Goal: Transaction & Acquisition: Purchase product/service

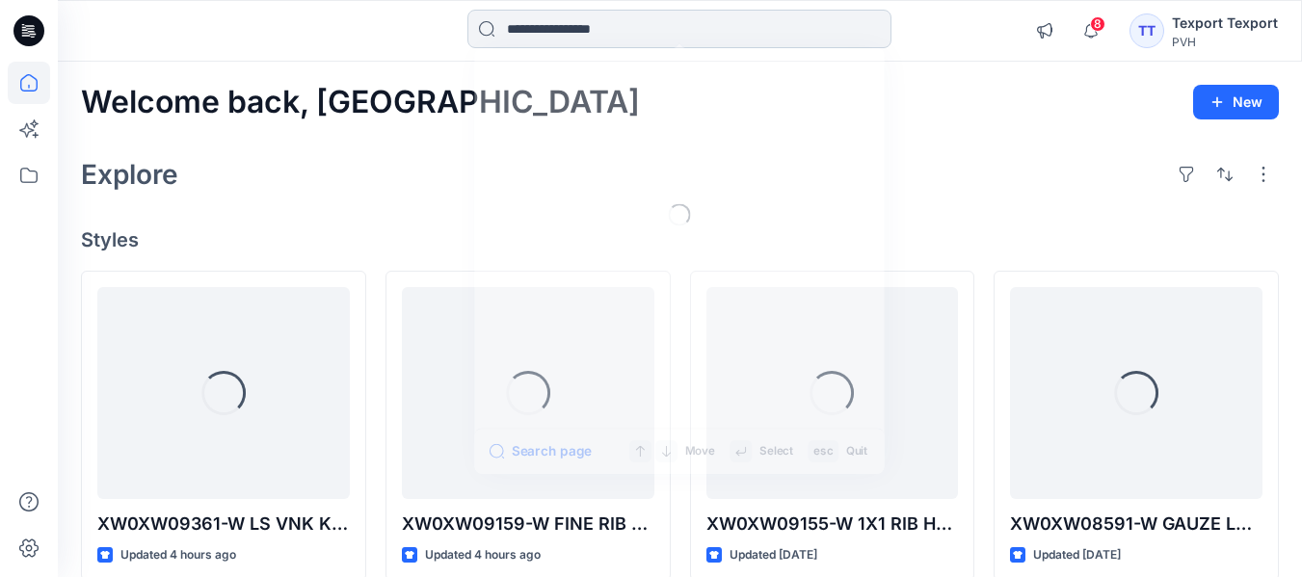
click at [538, 33] on input at bounding box center [679, 29] width 424 height 39
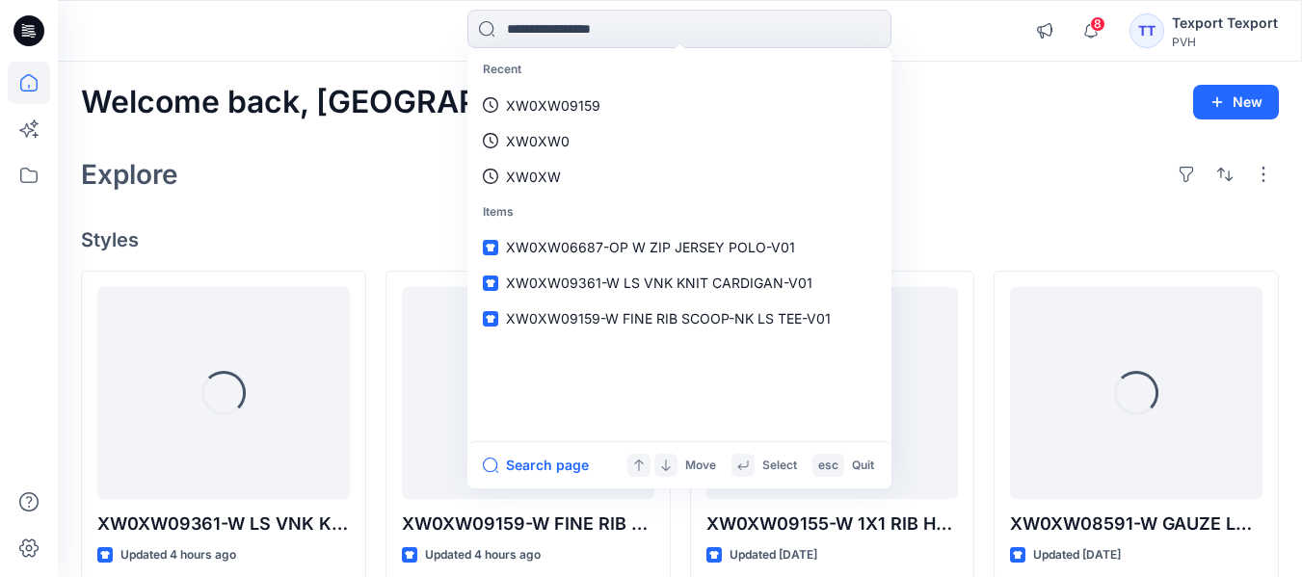
click at [380, 26] on div "Recent XW0XW09159 XW0XW0 XW0XW Items XW0XW06687-OP W ZIP JERSEY POLO-V01 XW0XW0…" at bounding box center [679, 31] width 621 height 42
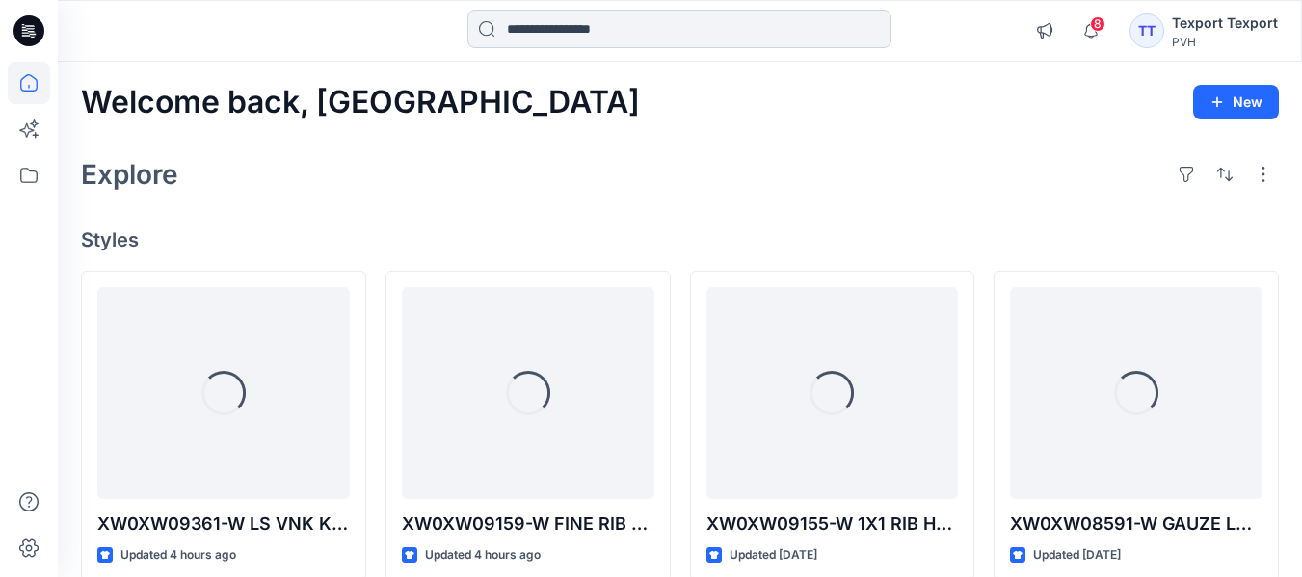
click at [567, 28] on input at bounding box center [679, 29] width 424 height 39
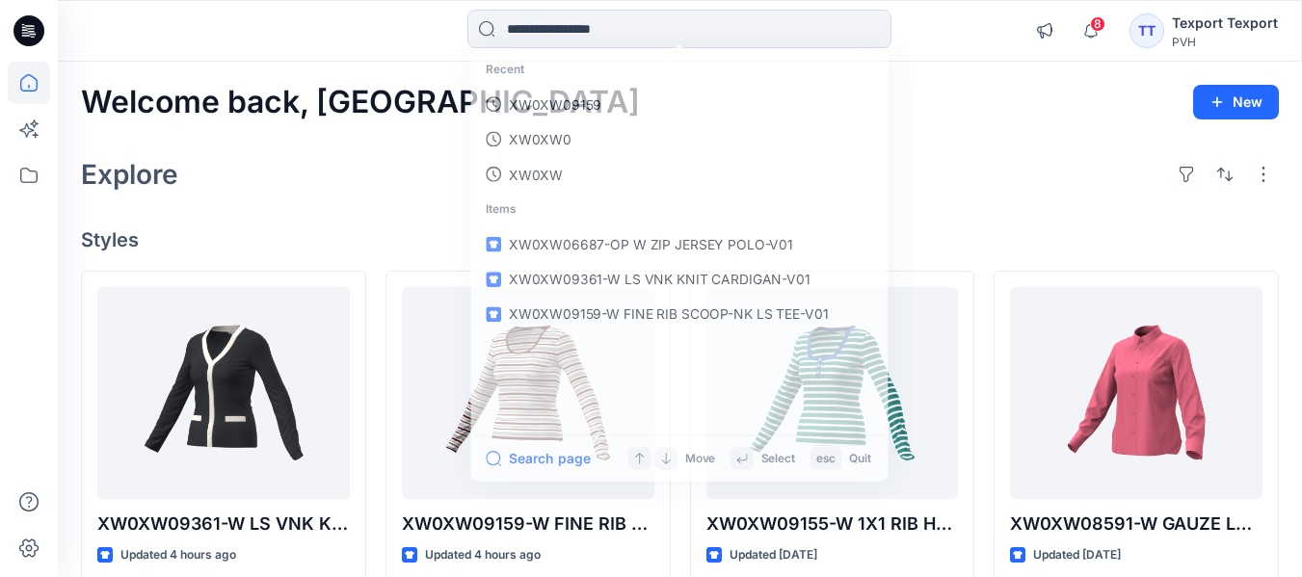
click at [393, 33] on div "Recent XW0XW09159 XW0XW0 XW0XW Items XW0XW06687-OP W ZIP JERSEY POLO-V01 XW0XW0…" at bounding box center [679, 31] width 621 height 42
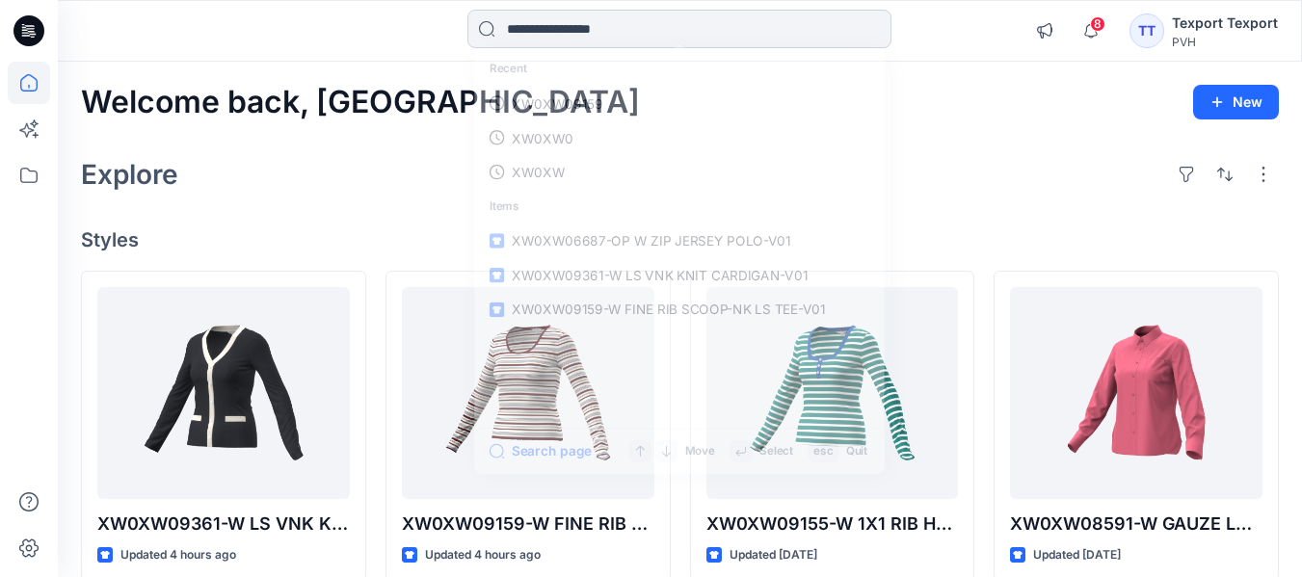
click at [529, 33] on input at bounding box center [679, 29] width 424 height 39
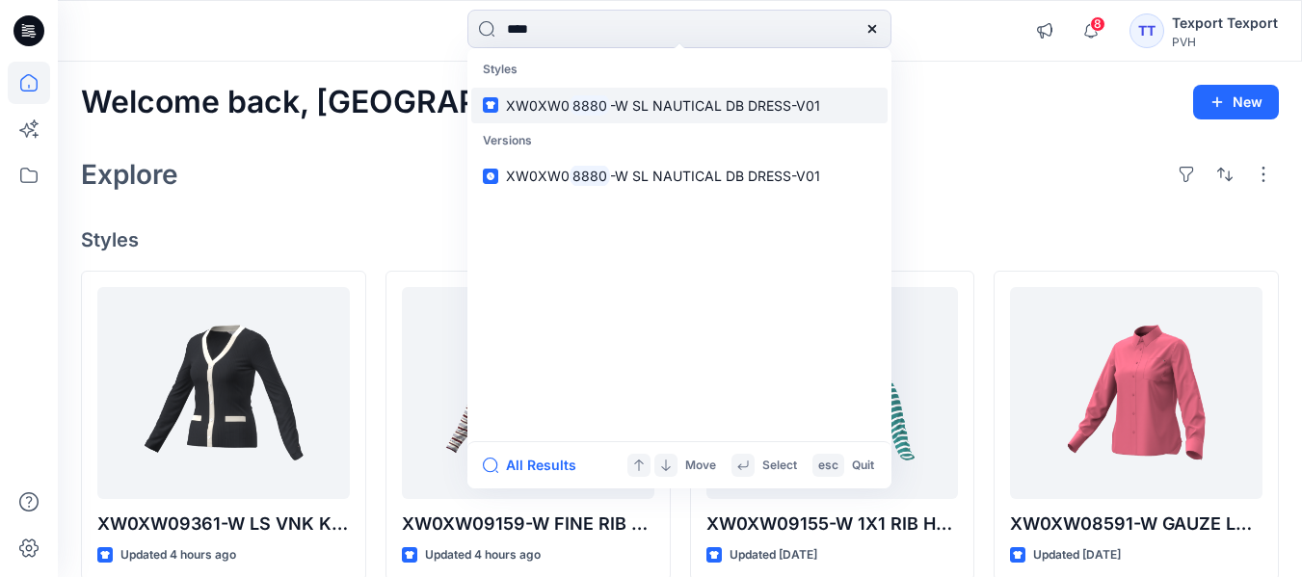
type input "****"
click at [659, 107] on span "-W SL NAUTICAL DB DRESS-V01" at bounding box center [715, 105] width 210 height 16
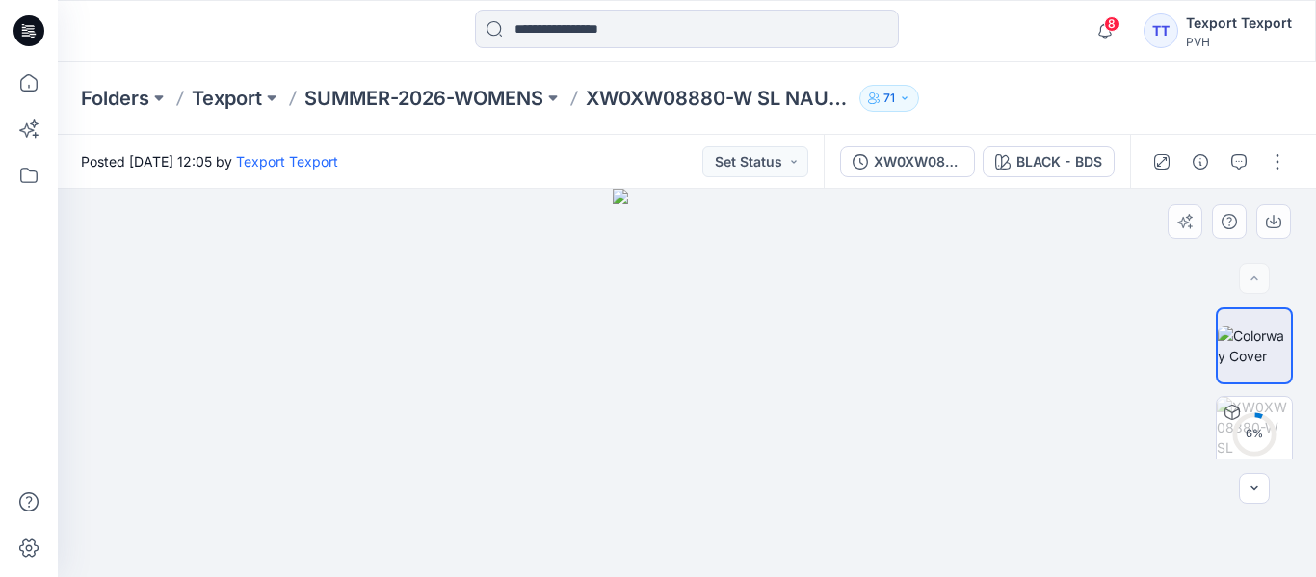
click at [705, 370] on img at bounding box center [687, 383] width 149 height 388
drag, startPoint x: 671, startPoint y: 263, endPoint x: 671, endPoint y: 521, distance: 258.2
click at [671, 521] on img at bounding box center [687, 383] width 316 height 388
drag, startPoint x: 683, startPoint y: 345, endPoint x: 685, endPoint y: 412, distance: 67.5
click at [685, 412] on img at bounding box center [687, 383] width 316 height 388
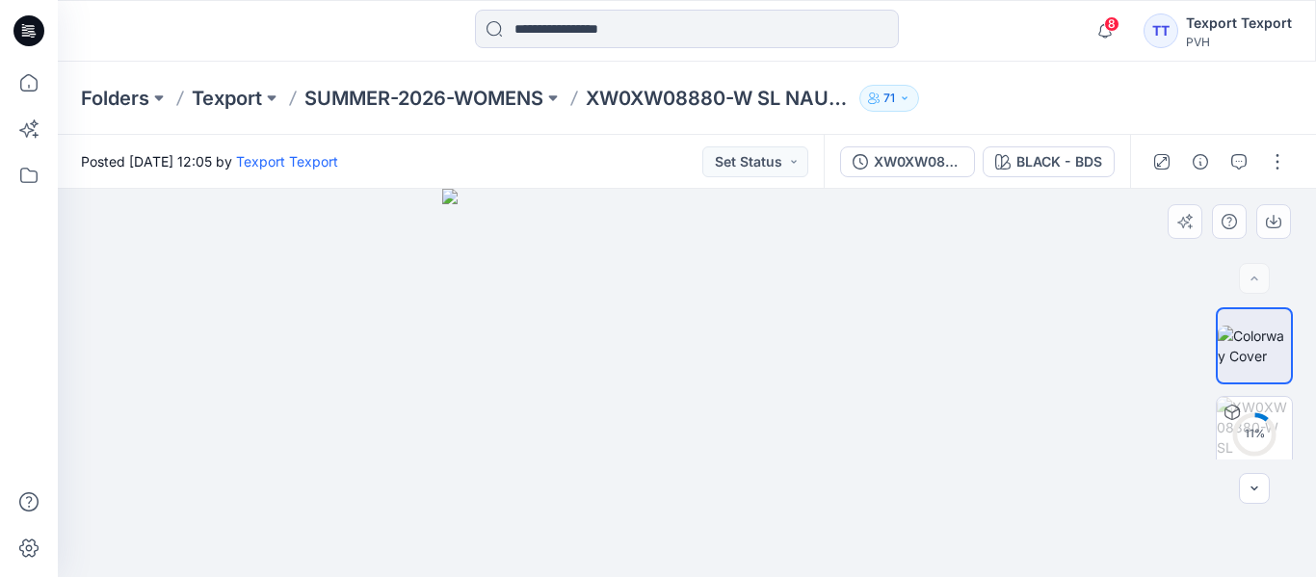
drag, startPoint x: 705, startPoint y: 262, endPoint x: 713, endPoint y: 363, distance: 101.5
click at [713, 363] on img at bounding box center [686, 383] width 489 height 388
click at [728, 364] on img at bounding box center [687, 383] width 344 height 388
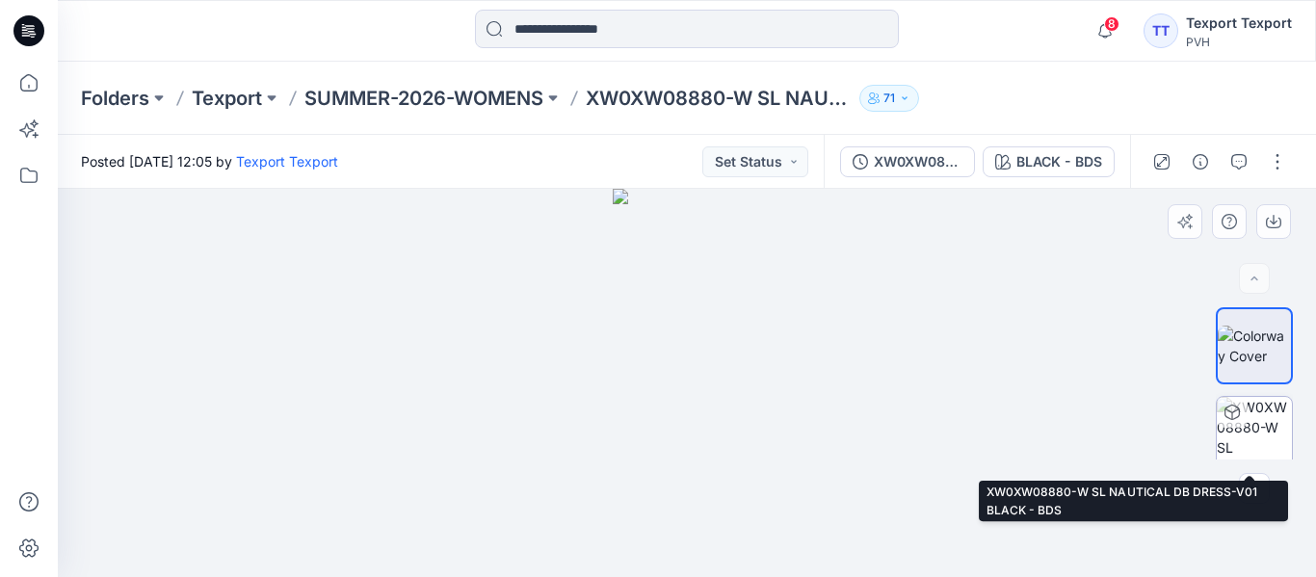
click at [1241, 417] on div at bounding box center [1232, 412] width 31 height 31
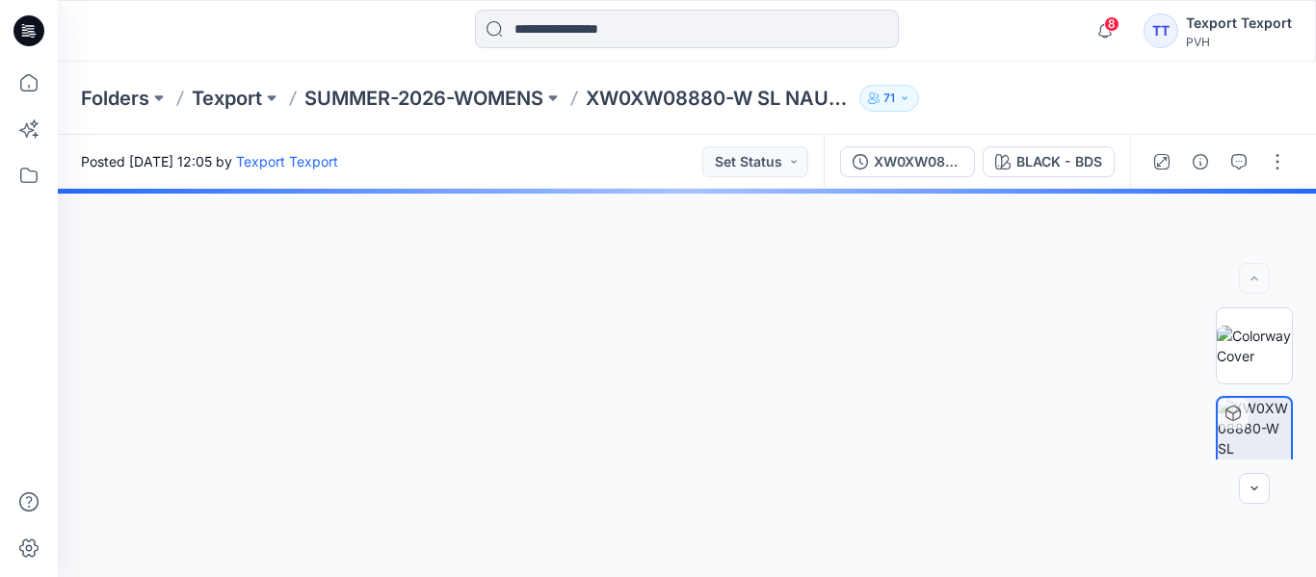
click at [1240, 336] on img at bounding box center [1254, 346] width 75 height 40
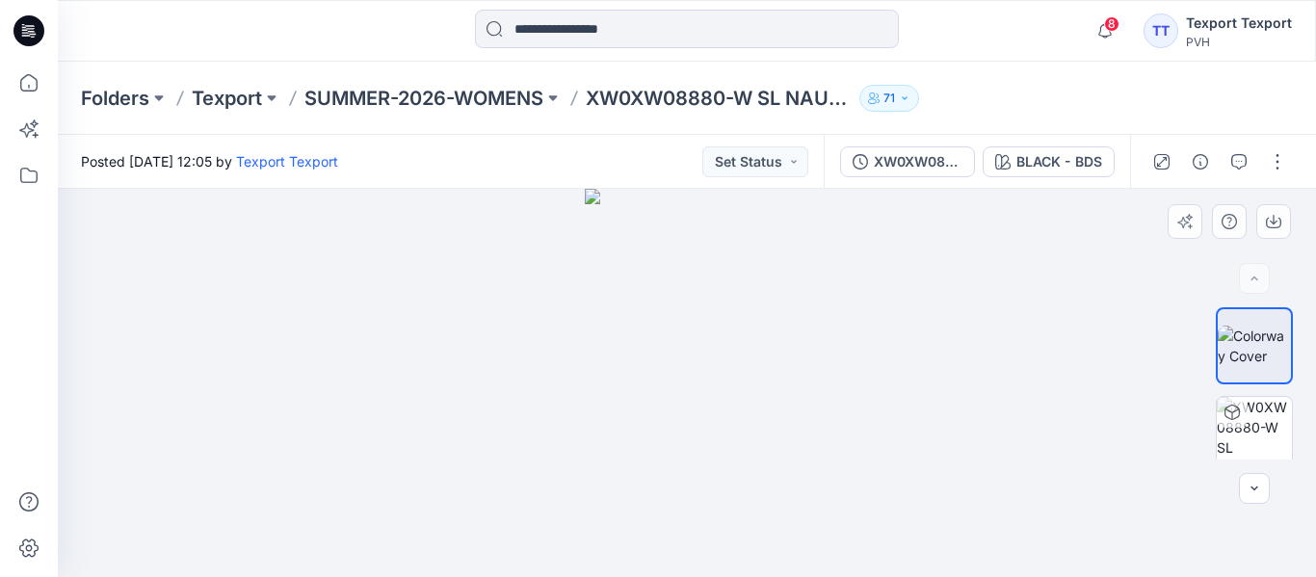
drag, startPoint x: 703, startPoint y: 258, endPoint x: 696, endPoint y: 428, distance: 169.7
click at [711, 522] on img at bounding box center [687, 383] width 204 height 388
click at [1164, 158] on icon "button" at bounding box center [1161, 161] width 15 height 15
